Goal: Task Accomplishment & Management: Use online tool/utility

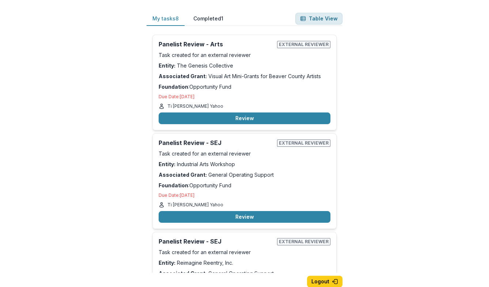
click at [320, 20] on button "Table View" at bounding box center [318, 19] width 47 height 12
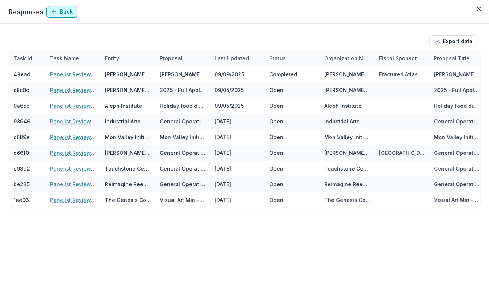
click at [64, 13] on button "Back" at bounding box center [61, 12] width 31 height 12
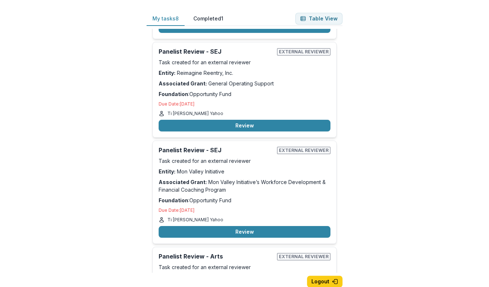
scroll to position [196, 0]
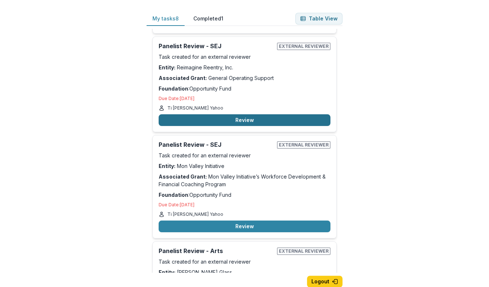
click at [244, 118] on button "Review" at bounding box center [245, 120] width 172 height 12
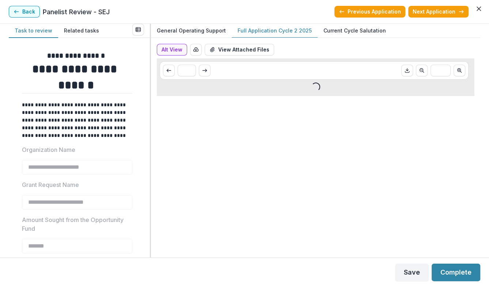
click at [266, 31] on p "Full Application Cycle 2 2025" at bounding box center [275, 31] width 74 height 8
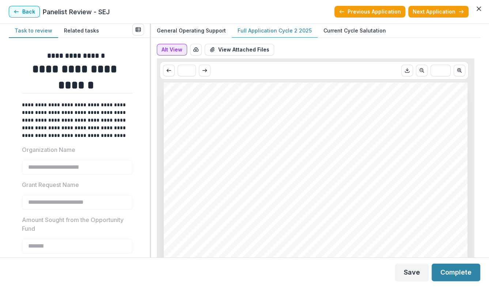
click at [170, 49] on button "Alt View" at bounding box center [172, 50] width 30 height 12
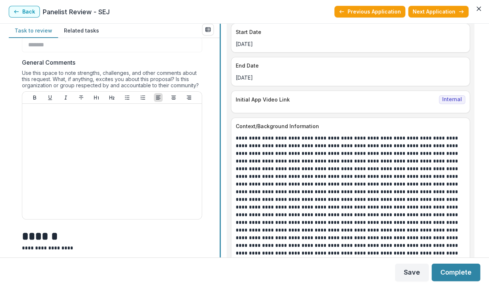
scroll to position [169, 0]
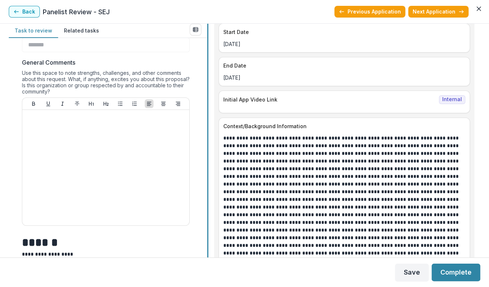
click at [209, 157] on div "**********" at bounding box center [244, 141] width 471 height 234
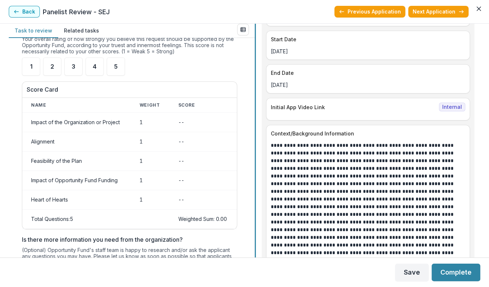
scroll to position [539, 0]
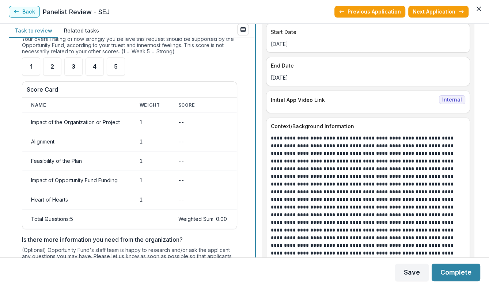
click at [257, 135] on div "**********" at bounding box center [244, 141] width 471 height 234
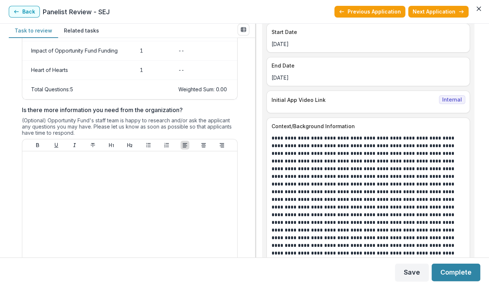
scroll to position [794, 0]
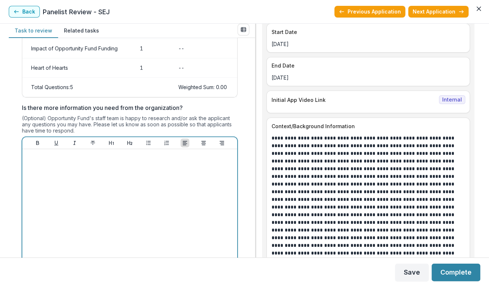
click at [70, 174] on div at bounding box center [129, 207] width 209 height 110
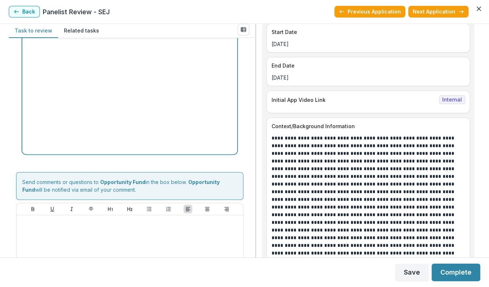
scroll to position [925, 0]
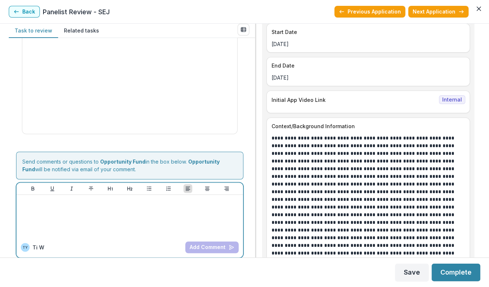
click at [144, 205] on div at bounding box center [129, 216] width 221 height 37
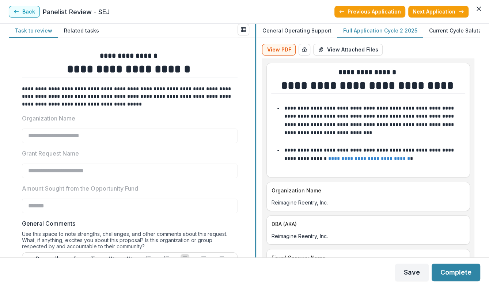
scroll to position [193, 0]
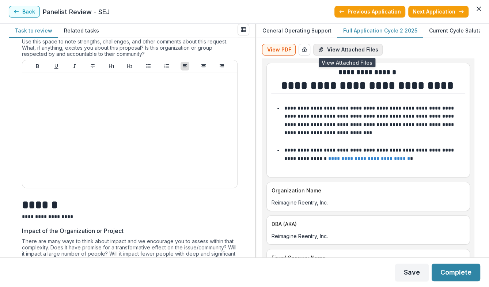
click at [346, 49] on button "View Attached Files" at bounding box center [347, 50] width 69 height 12
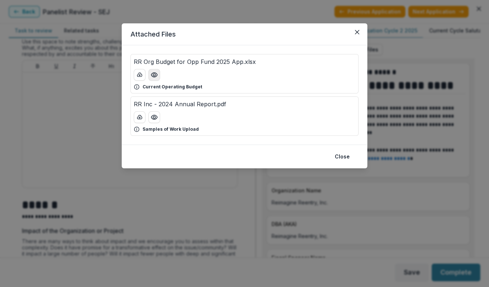
click at [155, 74] on circle "Preview RR Org Budget for Opp Fund 2025 App.xlsx" at bounding box center [154, 75] width 2 height 2
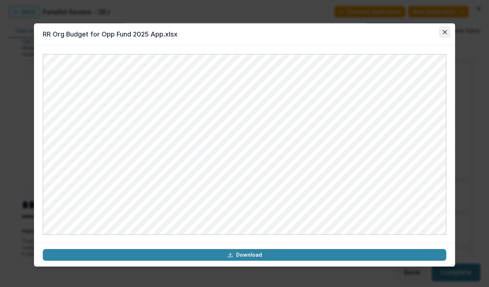
click at [445, 34] on icon "Close" at bounding box center [445, 32] width 4 height 4
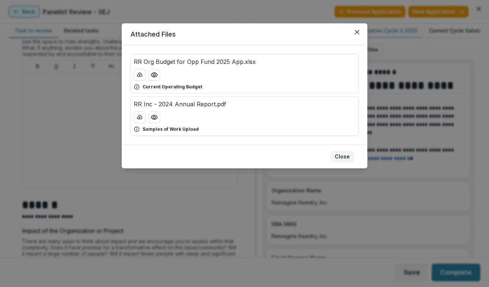
click at [339, 156] on button "Close" at bounding box center [342, 157] width 24 height 12
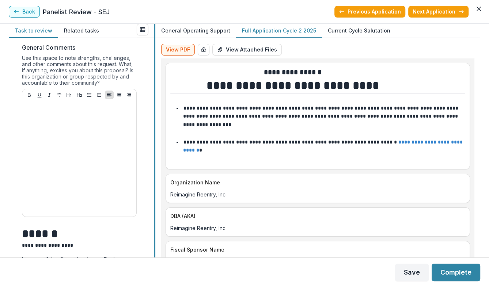
scroll to position [233, 0]
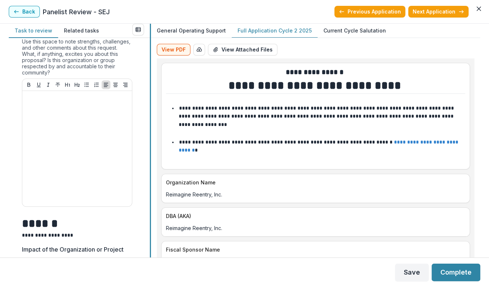
click at [139, 136] on div "**********" at bounding box center [244, 141] width 471 height 234
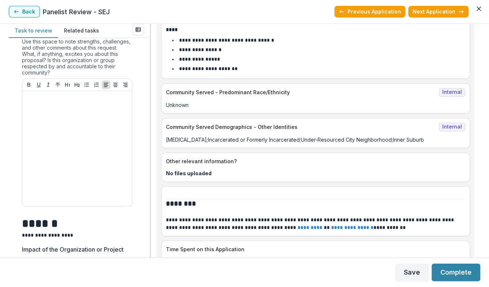
scroll to position [6430, 0]
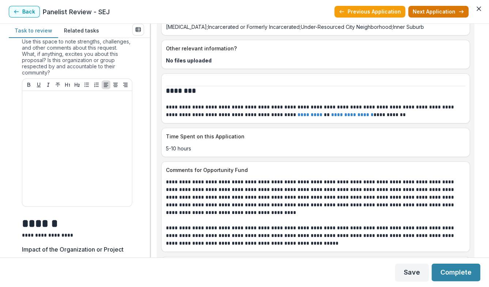
click at [433, 13] on button "Next Application" at bounding box center [438, 12] width 60 height 12
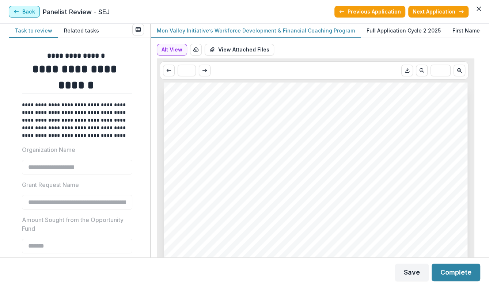
click at [26, 12] on button "Back" at bounding box center [24, 12] width 31 height 12
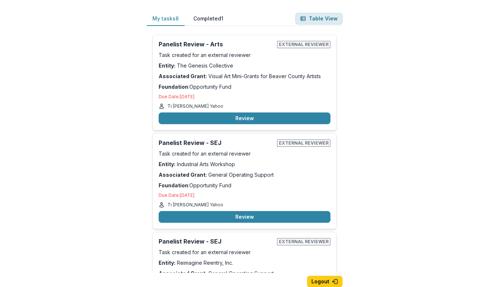
click at [318, 19] on button "Table View" at bounding box center [318, 19] width 47 height 12
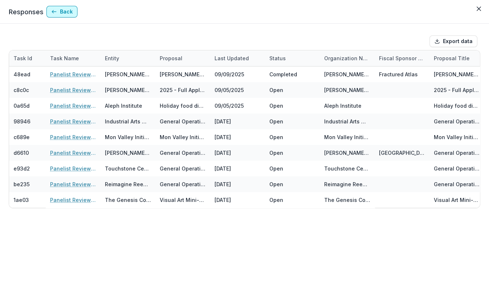
click at [61, 13] on button "Back" at bounding box center [61, 12] width 31 height 12
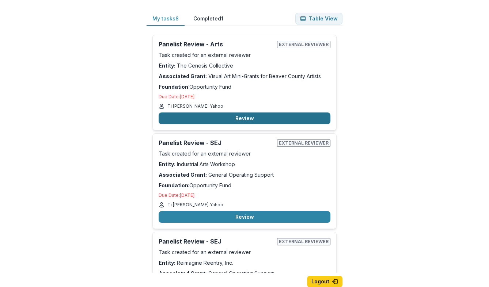
click at [249, 120] on button "Review" at bounding box center [245, 119] width 172 height 12
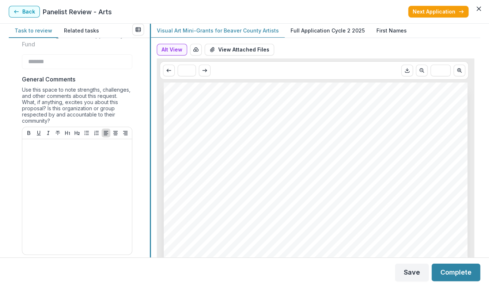
scroll to position [193, 0]
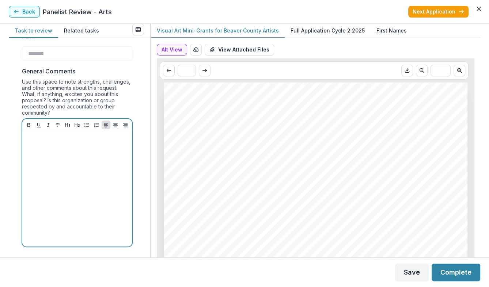
click at [84, 161] on div at bounding box center [77, 189] width 104 height 110
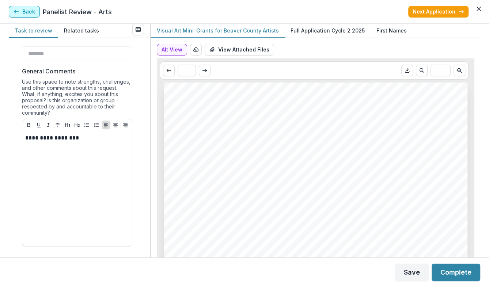
click at [26, 14] on button "Back" at bounding box center [24, 12] width 31 height 12
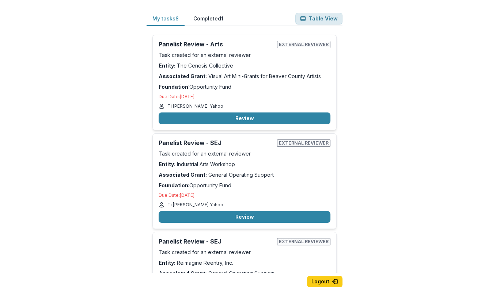
click at [327, 18] on button "Table View" at bounding box center [318, 19] width 47 height 12
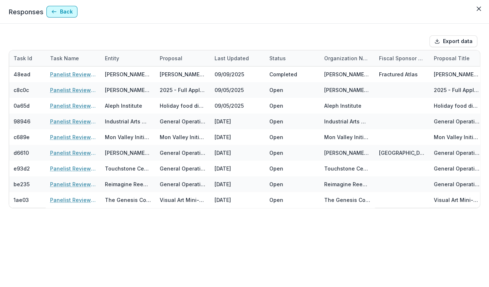
click at [60, 12] on button "Back" at bounding box center [61, 12] width 31 height 12
